Goal: Check status

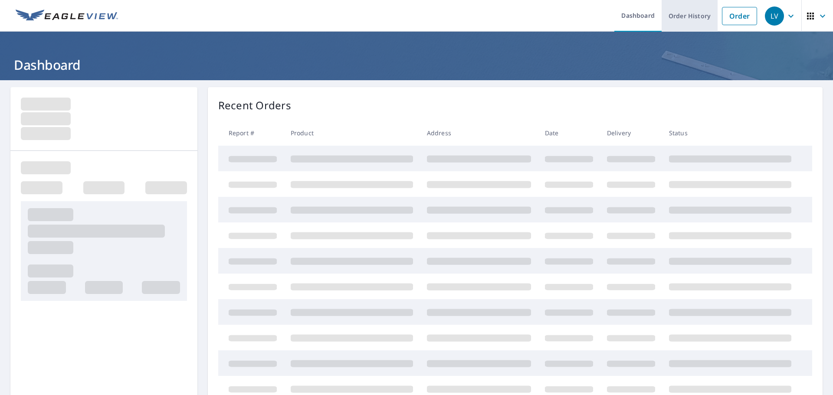
click at [675, 24] on link "Order History" at bounding box center [690, 16] width 56 height 32
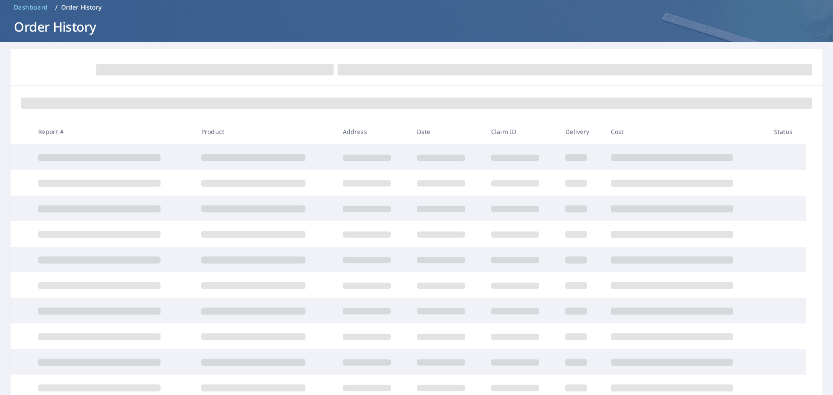
scroll to position [58, 0]
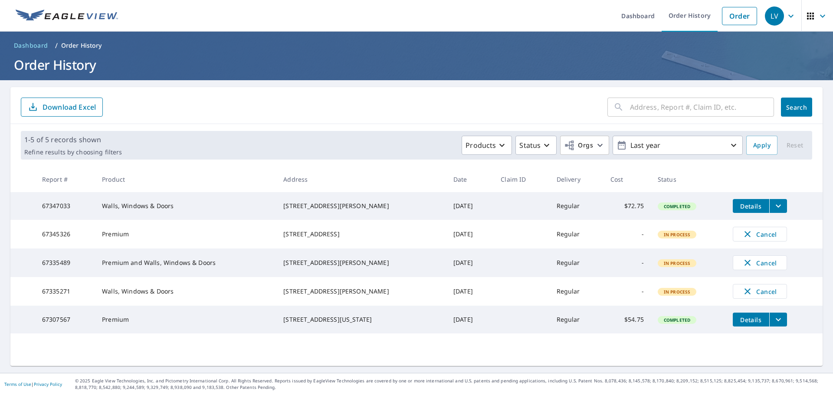
drag, startPoint x: 278, startPoint y: 198, endPoint x: 355, endPoint y: 209, distance: 78.0
click at [355, 209] on td "[STREET_ADDRESS][PERSON_NAME]" at bounding box center [362, 206] width 170 height 28
click at [332, 204] on div "[STREET_ADDRESS][PERSON_NAME]" at bounding box center [361, 206] width 156 height 9
click at [774, 210] on icon "filesDropdownBtn-67347033" at bounding box center [779, 206] width 10 height 10
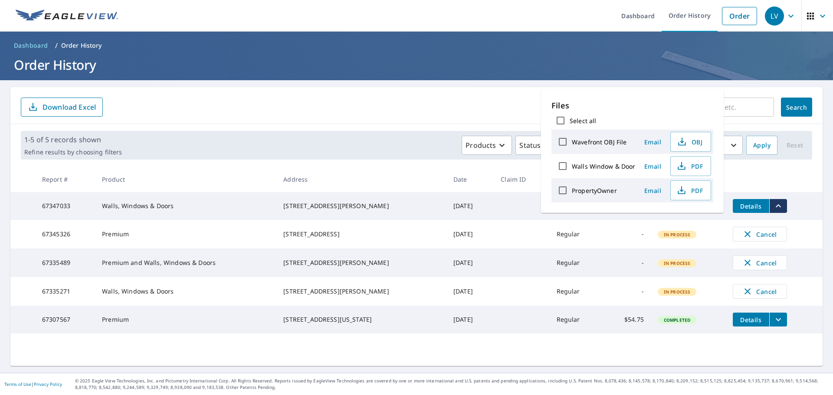
click at [306, 92] on div "​ Search Download Excel" at bounding box center [416, 105] width 813 height 37
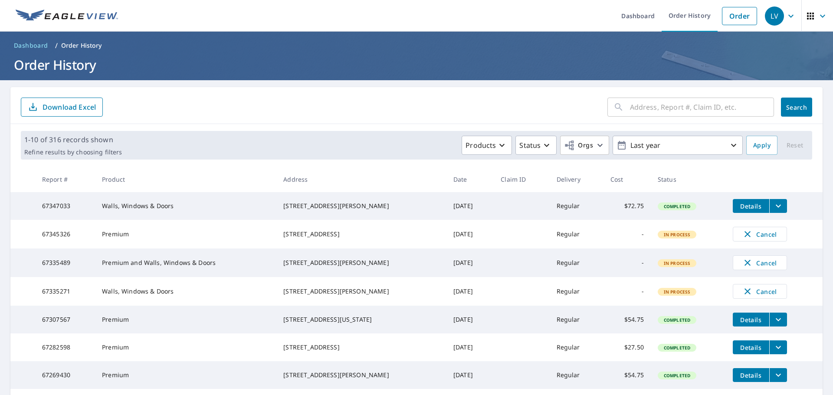
scroll to position [58, 0]
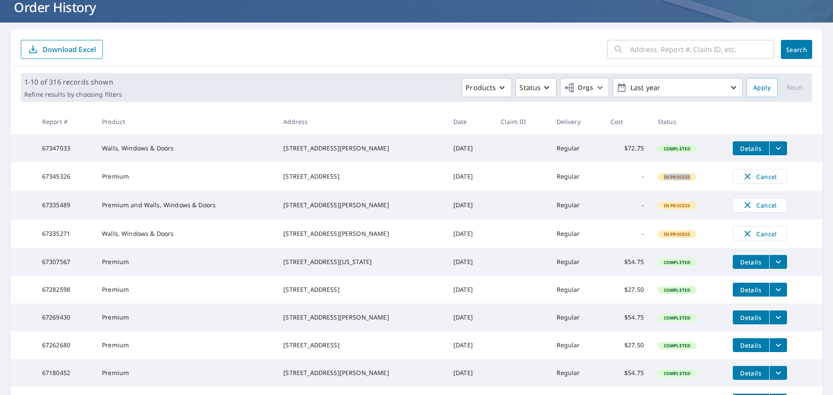
drag, startPoint x: 646, startPoint y: 194, endPoint x: 682, endPoint y: 181, distance: 37.8
click at [682, 181] on td "In Process" at bounding box center [688, 176] width 75 height 29
click at [561, 182] on td "Regular" at bounding box center [577, 176] width 54 height 29
drag, startPoint x: 261, startPoint y: 216, endPoint x: 655, endPoint y: 215, distance: 394.2
click at [655, 215] on tr "67335489 Premium and Walls, Windows & Doors 48 Seeley Ave Keansburg, NJ 07734 S…" at bounding box center [416, 205] width 813 height 29
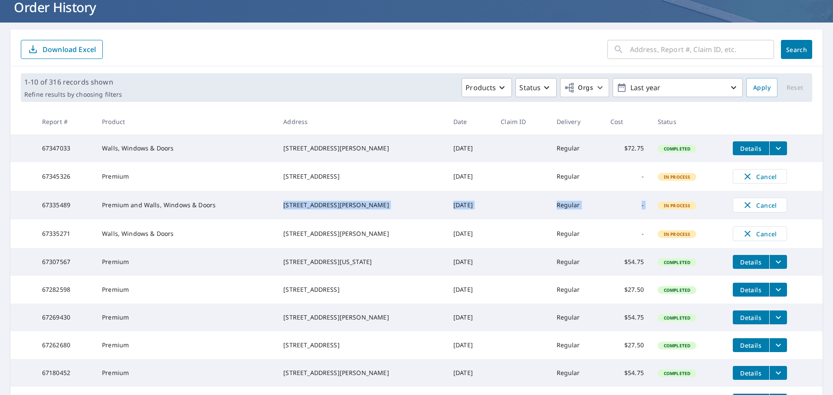
click at [651, 215] on td "In Process" at bounding box center [688, 205] width 75 height 29
click at [669, 178] on div "In Process" at bounding box center [677, 177] width 39 height 8
click at [661, 190] on td "In Process" at bounding box center [688, 176] width 75 height 29
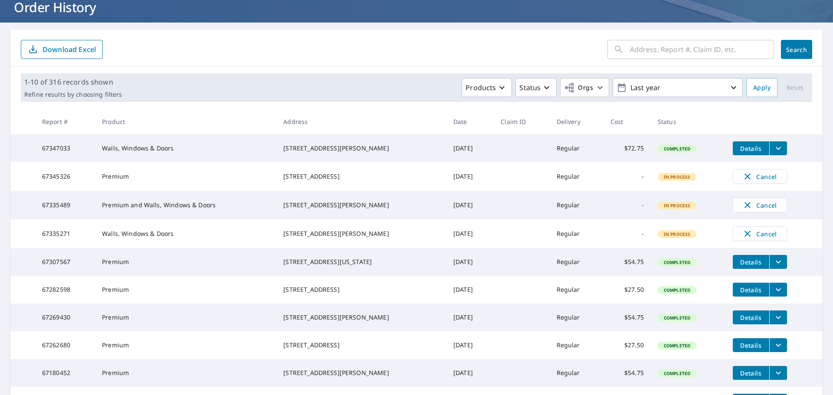
click at [771, 155] on button "filesDropdownBtn-67347033" at bounding box center [779, 149] width 18 height 14
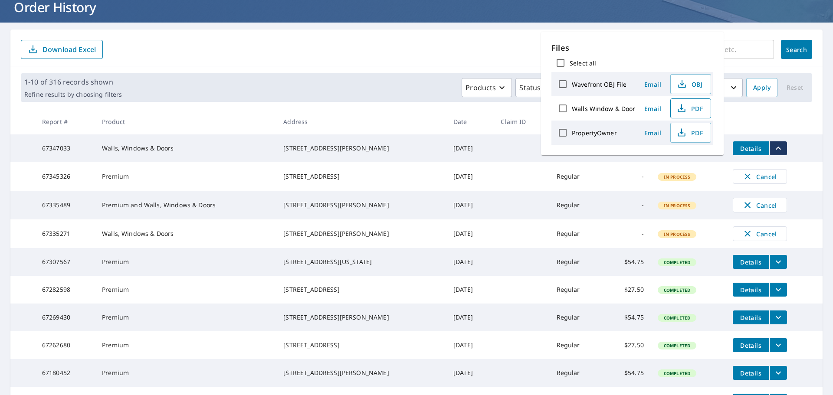
click at [680, 109] on icon "button" at bounding box center [682, 107] width 4 height 6
